Goal: Task Accomplishment & Management: Manage account settings

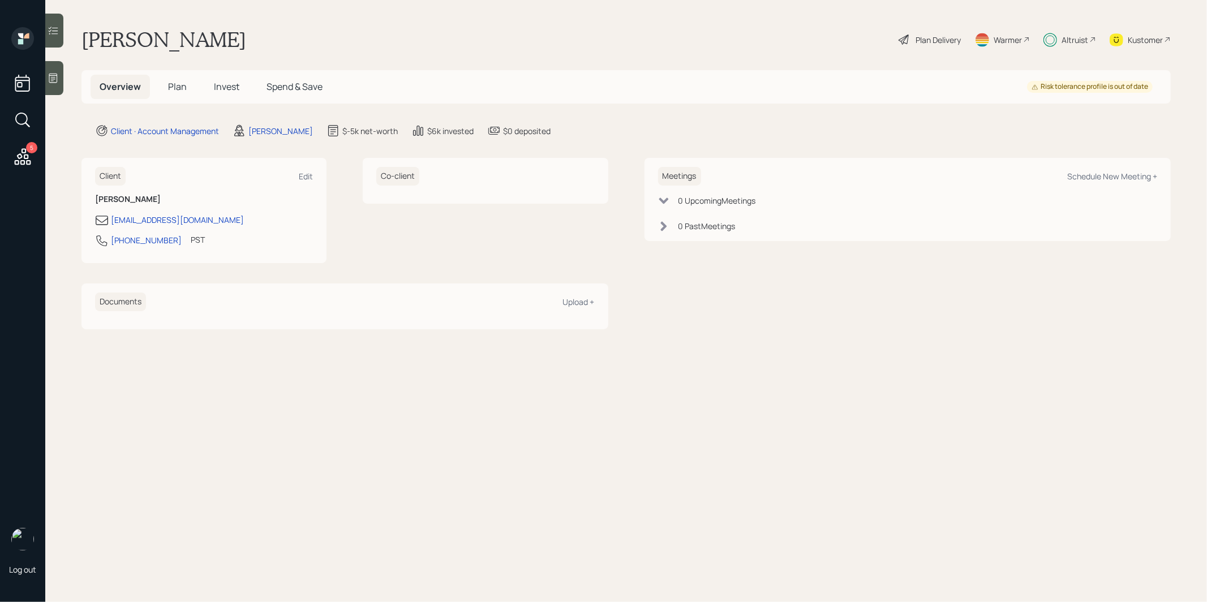
click at [228, 86] on span "Invest" at bounding box center [226, 86] width 25 height 12
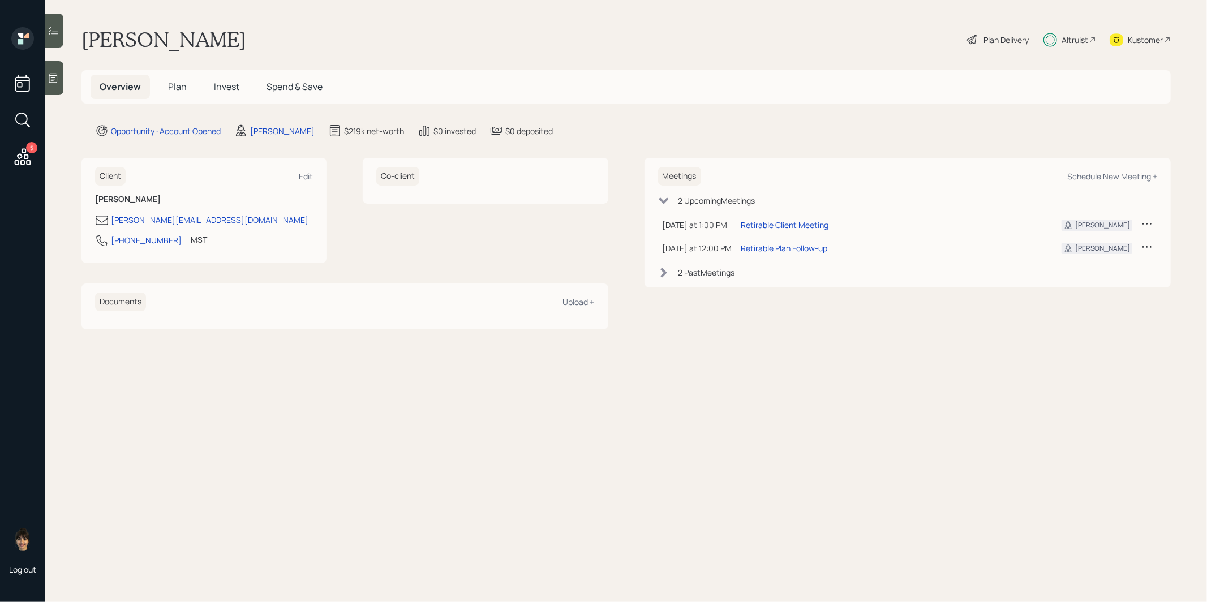
click at [226, 85] on span "Invest" at bounding box center [226, 86] width 25 height 12
